Goal: Transaction & Acquisition: Subscribe to service/newsletter

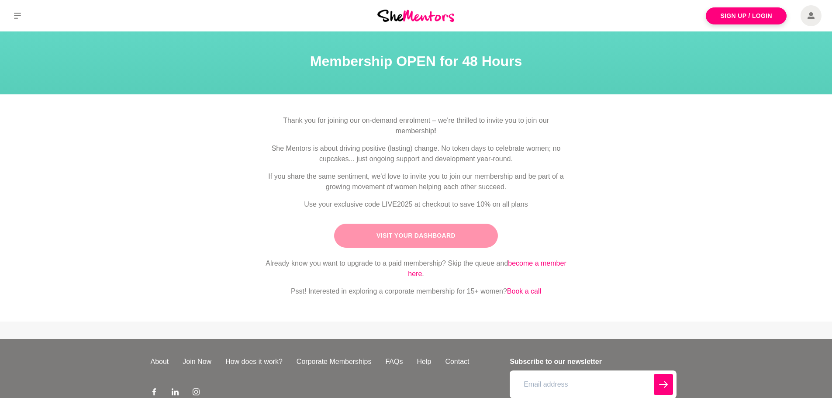
drag, startPoint x: 0, startPoint y: 0, endPoint x: 389, endPoint y: 239, distance: 456.5
click at [389, 239] on link "Visit Your Dashboard" at bounding box center [416, 236] width 164 height 24
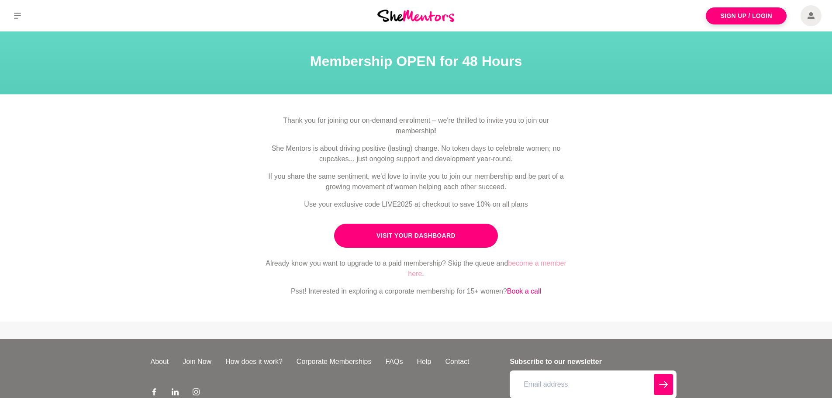
click at [540, 265] on link "become a member here" at bounding box center [487, 268] width 158 height 18
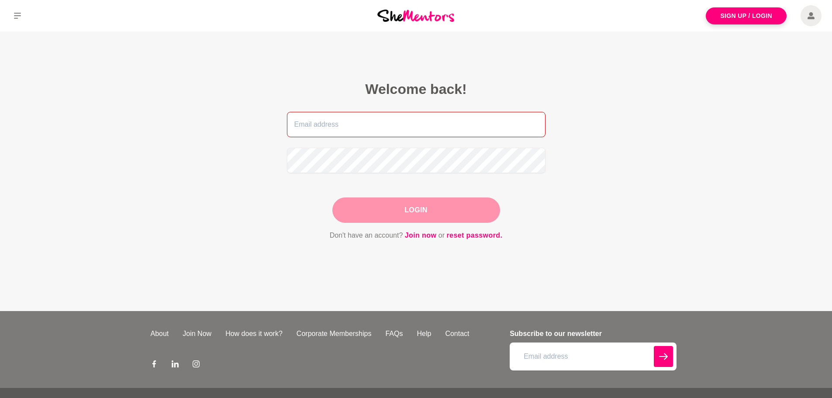
type input "[EMAIL_ADDRESS][DOMAIN_NAME]"
click at [404, 216] on div "Login" at bounding box center [416, 209] width 168 height 25
click at [444, 209] on button "Login" at bounding box center [416, 209] width 168 height 25
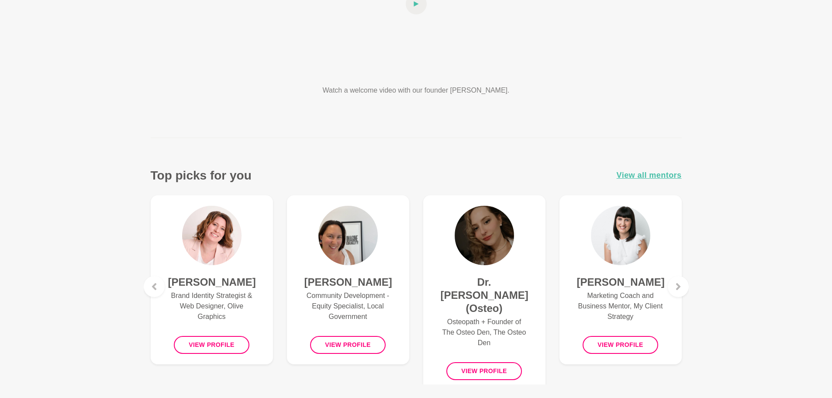
scroll to position [218, 0]
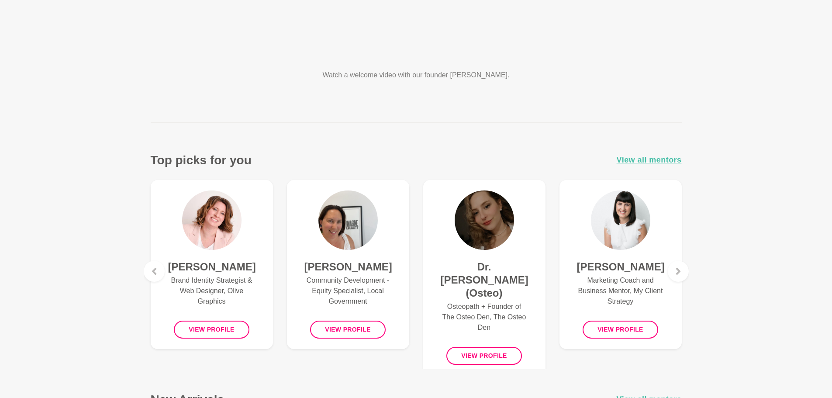
click at [348, 239] on img at bounding box center [347, 219] width 59 height 59
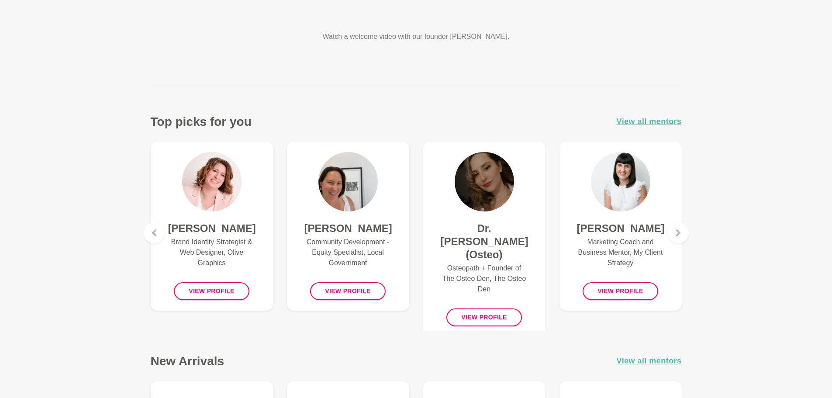
scroll to position [349, 0]
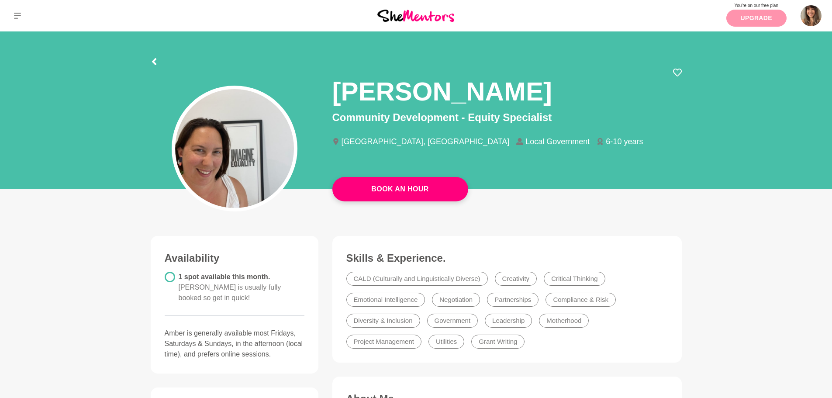
click at [755, 23] on link "Upgrade" at bounding box center [756, 18] width 60 height 17
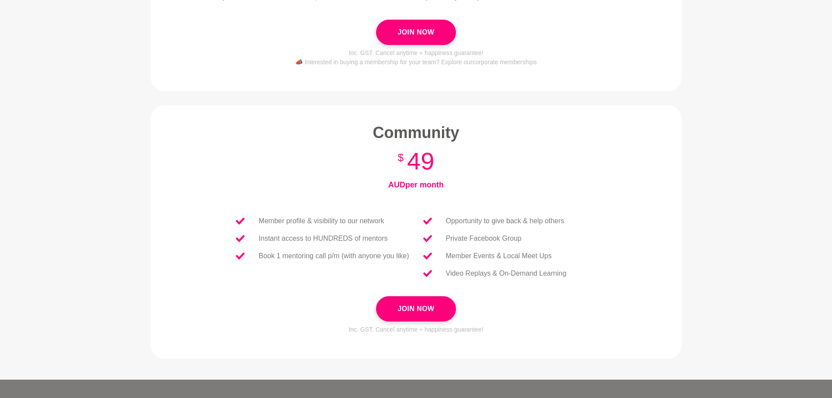
scroll to position [234, 0]
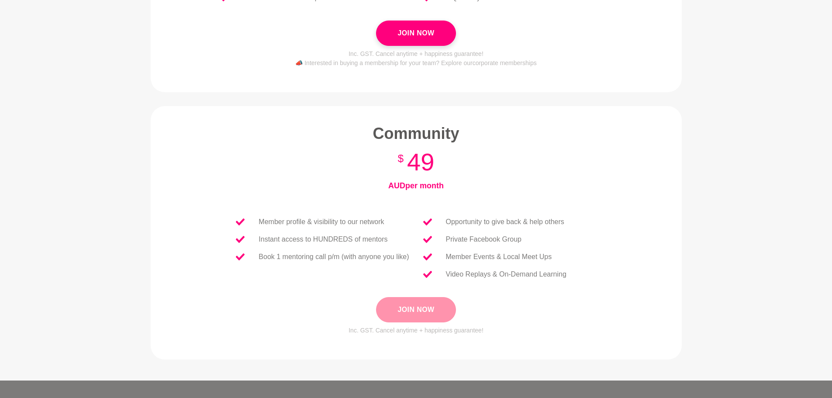
click at [427, 303] on button "Join Now" at bounding box center [415, 309] width 79 height 25
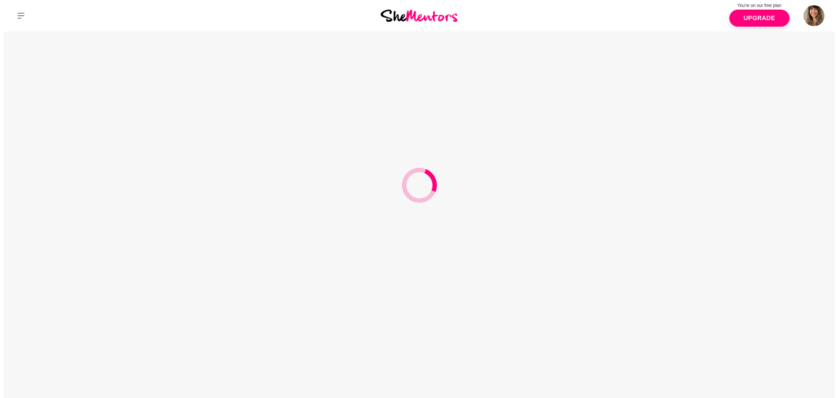
scroll to position [0, 0]
